Goal: Information Seeking & Learning: Learn about a topic

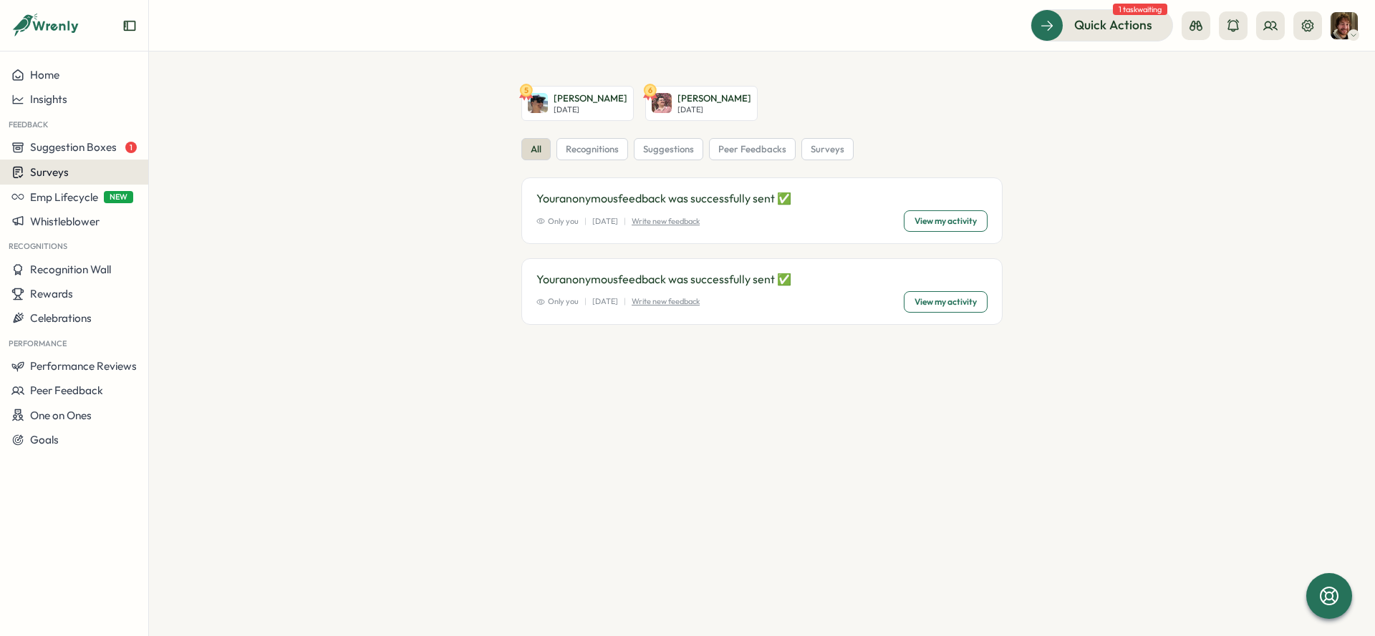
click at [52, 175] on span "Surveys" at bounding box center [49, 172] width 39 height 14
click at [155, 151] on div "Insights" at bounding box center [205, 145] width 107 height 16
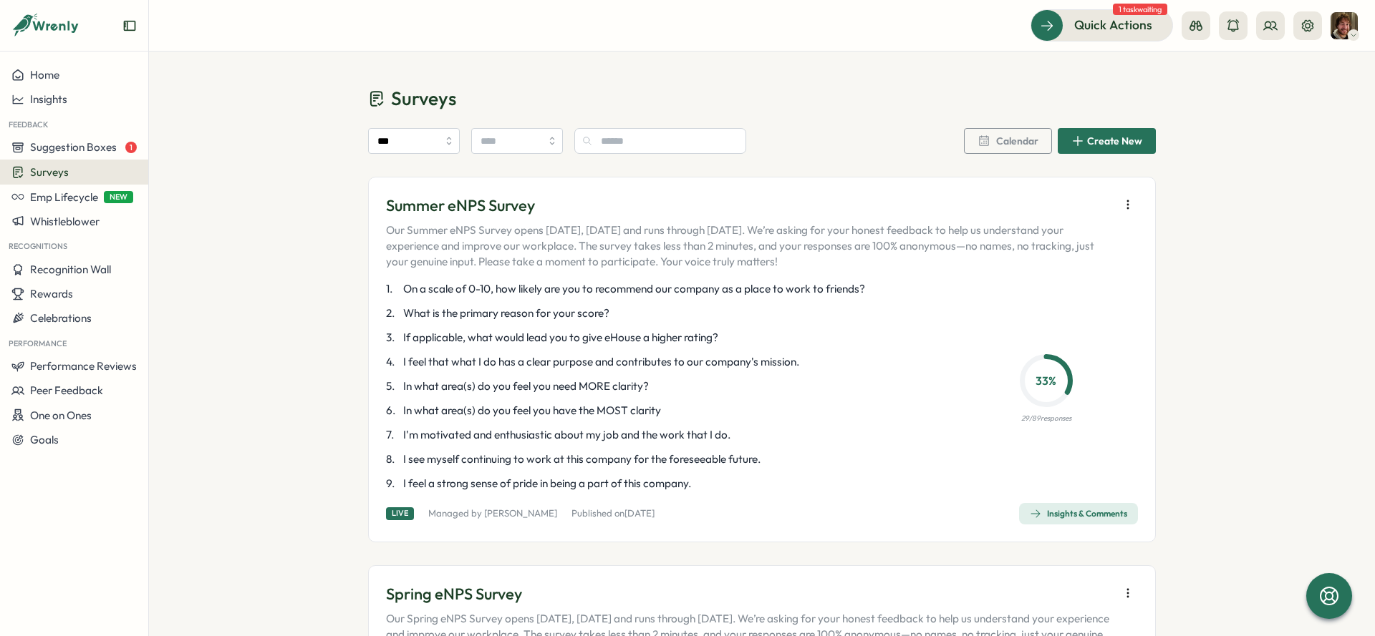
click at [1038, 519] on div "Insights & Comments" at bounding box center [1077, 513] width 97 height 11
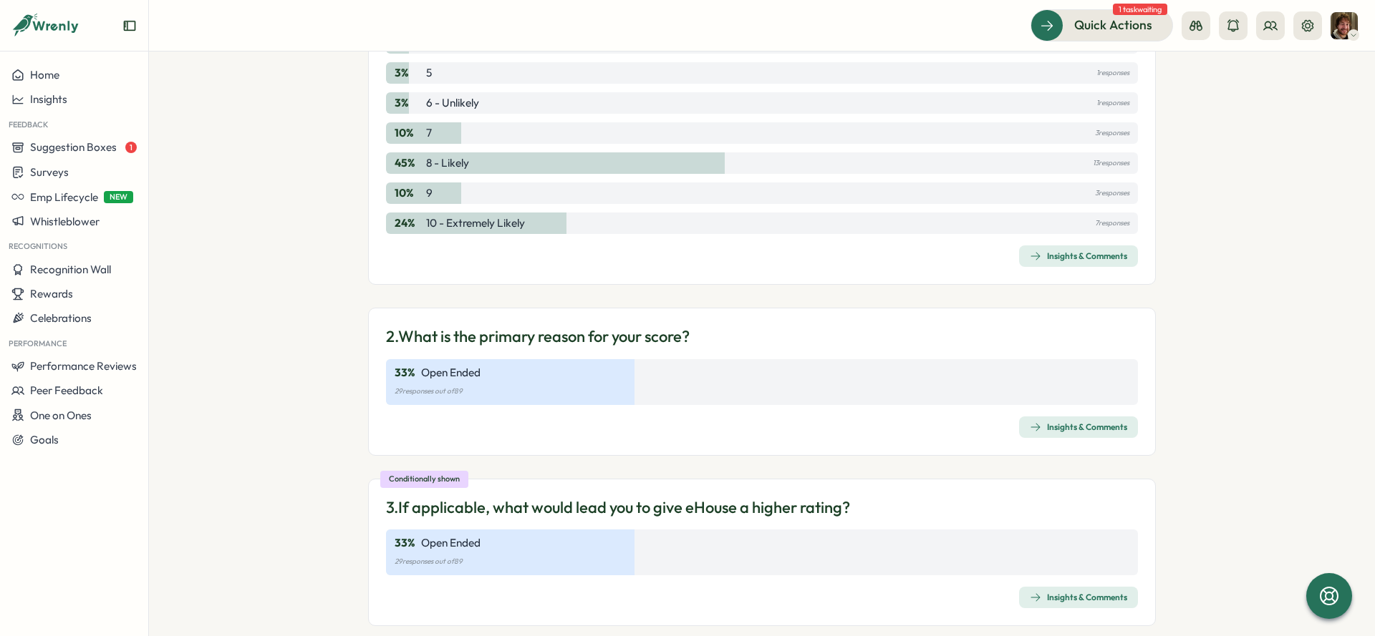
scroll to position [468, 0]
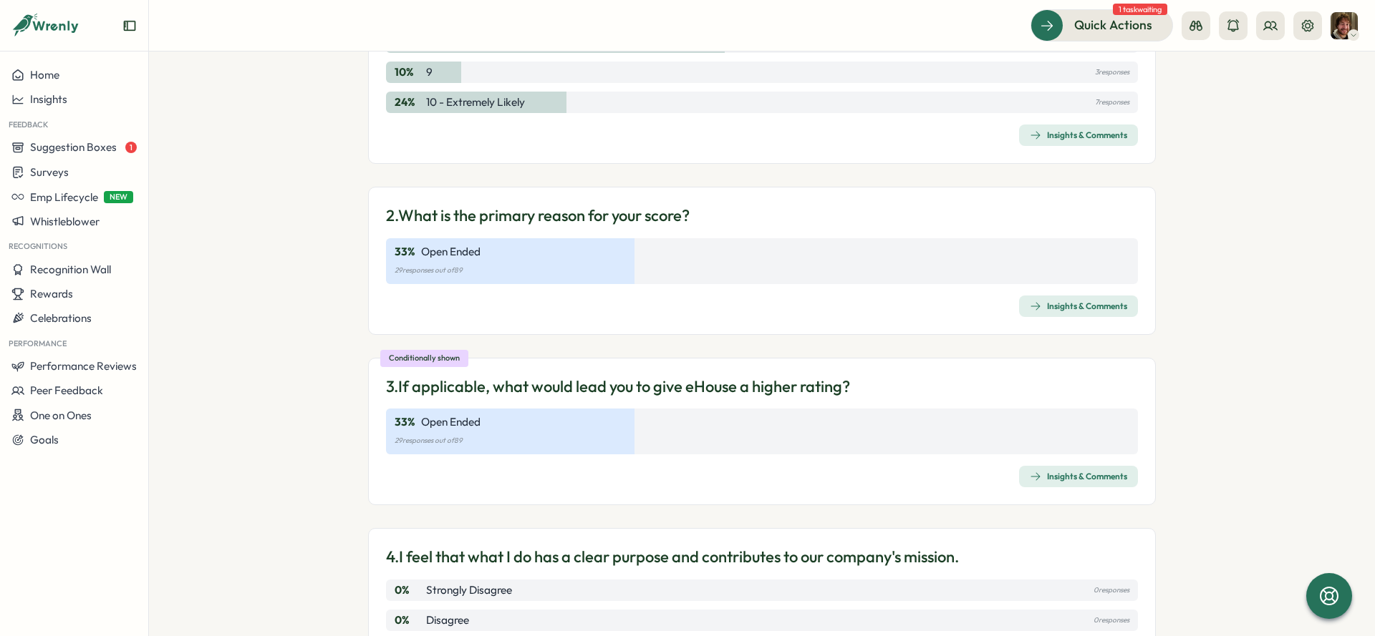
click at [1062, 298] on span "Insights & Comments" at bounding box center [1077, 306] width 97 height 20
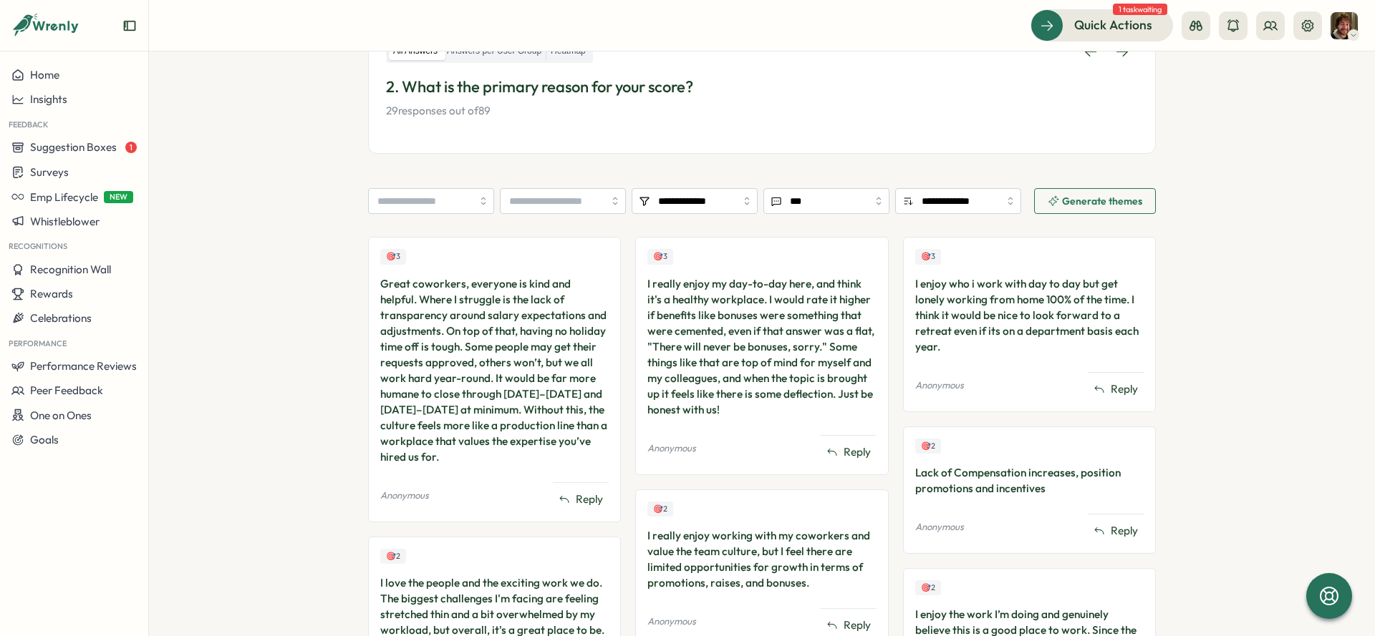
scroll to position [265, 0]
